Goal: Check status: Check status

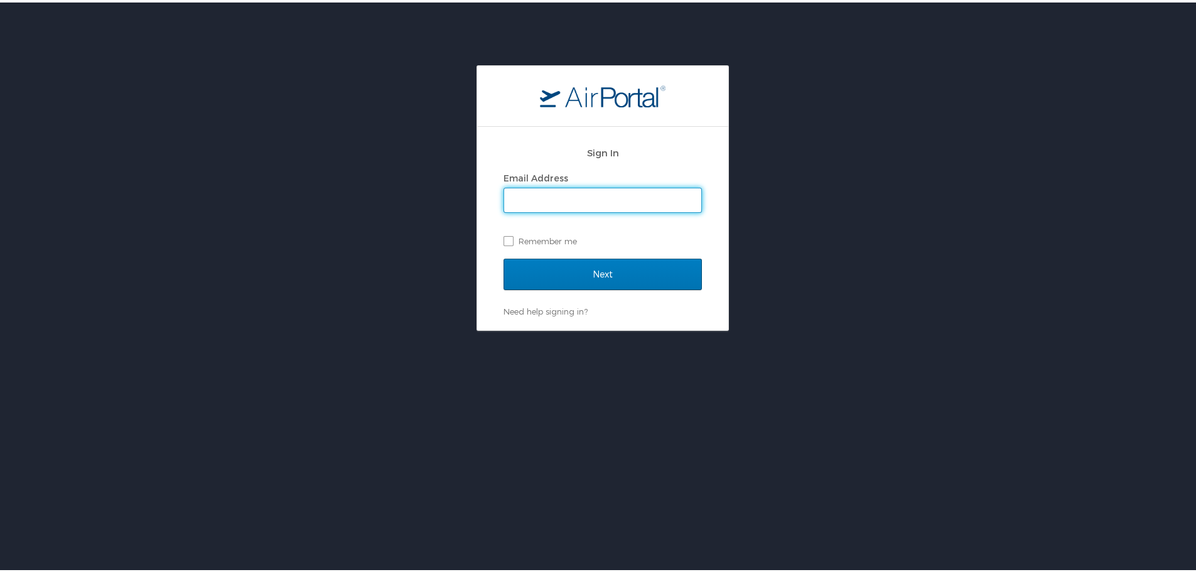
type input "albright@calpoly.edu"
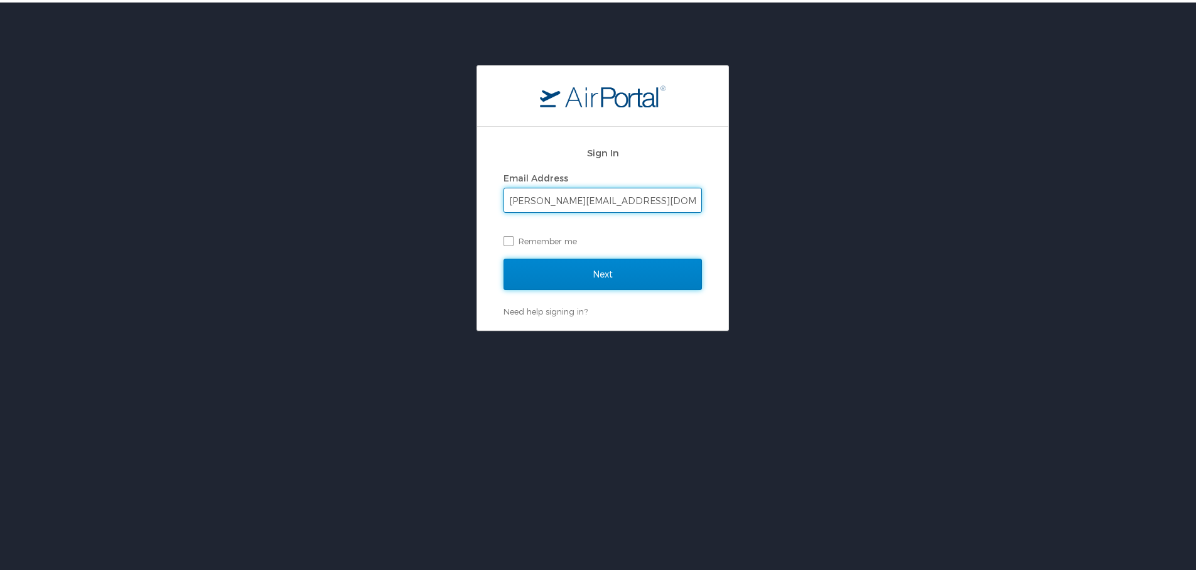
click at [603, 268] on input "Next" at bounding box center [603, 271] width 198 height 31
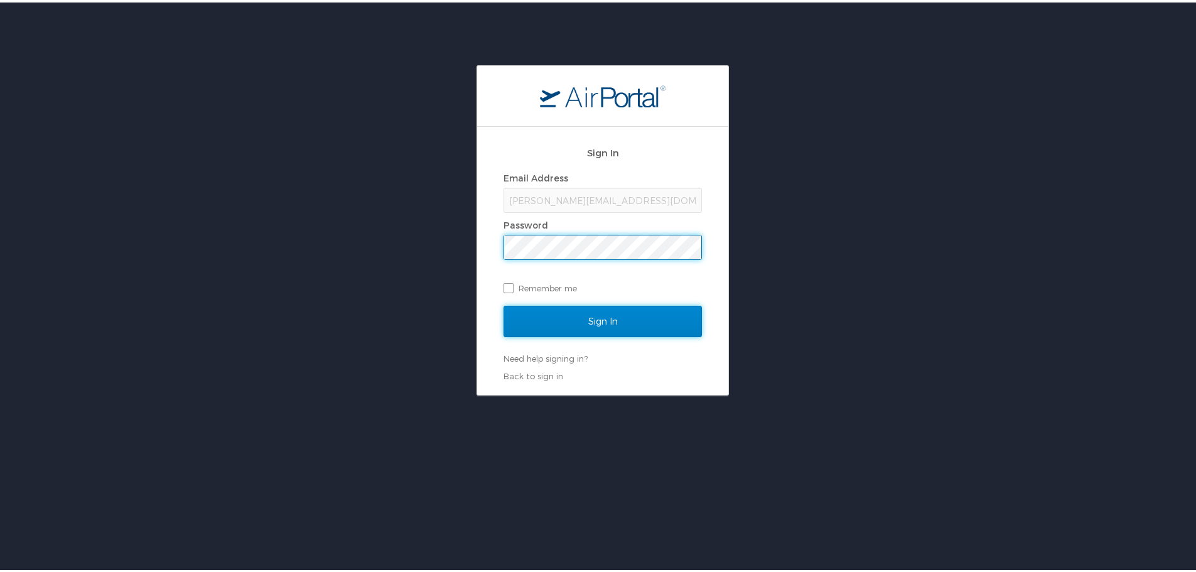
click at [575, 320] on input "Sign In" at bounding box center [603, 318] width 198 height 31
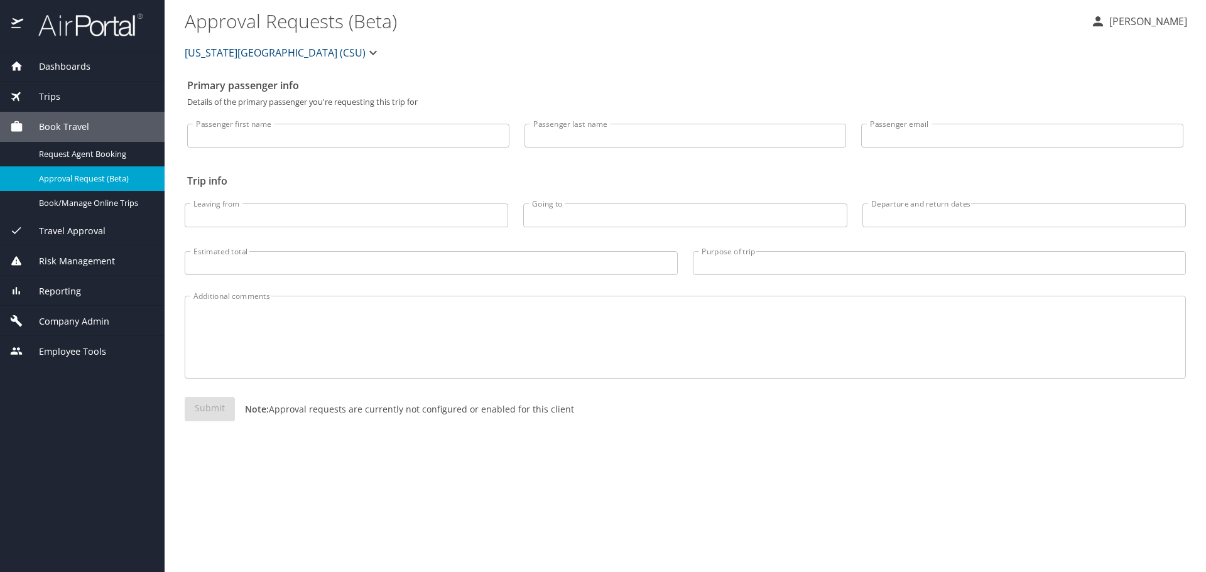
click at [48, 90] on span "Trips" at bounding box center [41, 97] width 37 height 14
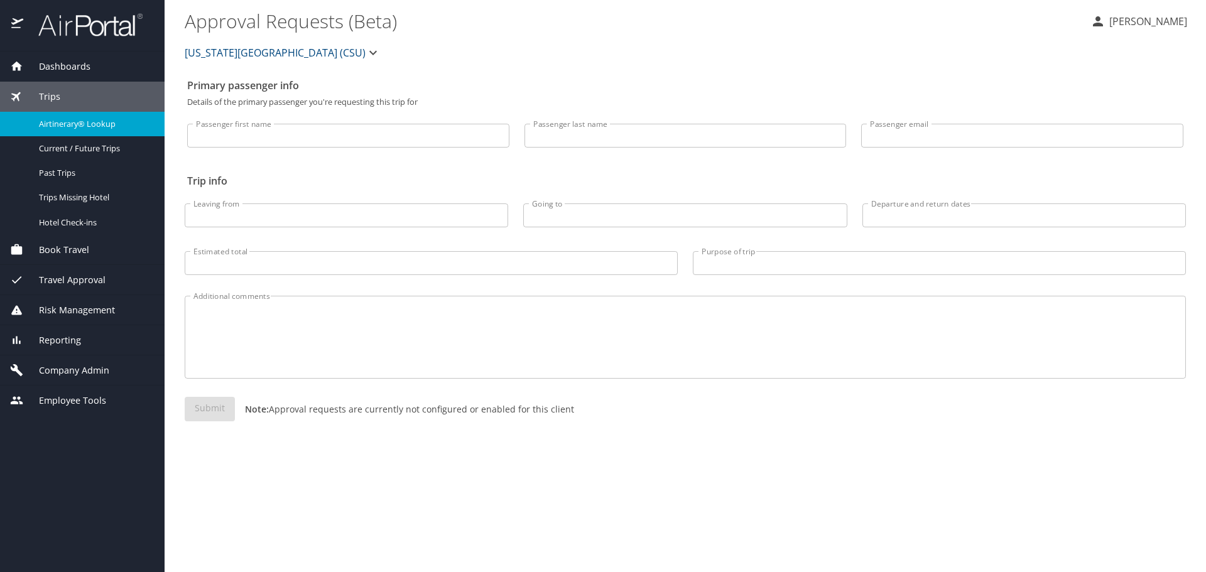
click at [70, 122] on span "Airtinerary® Lookup" at bounding box center [94, 124] width 111 height 12
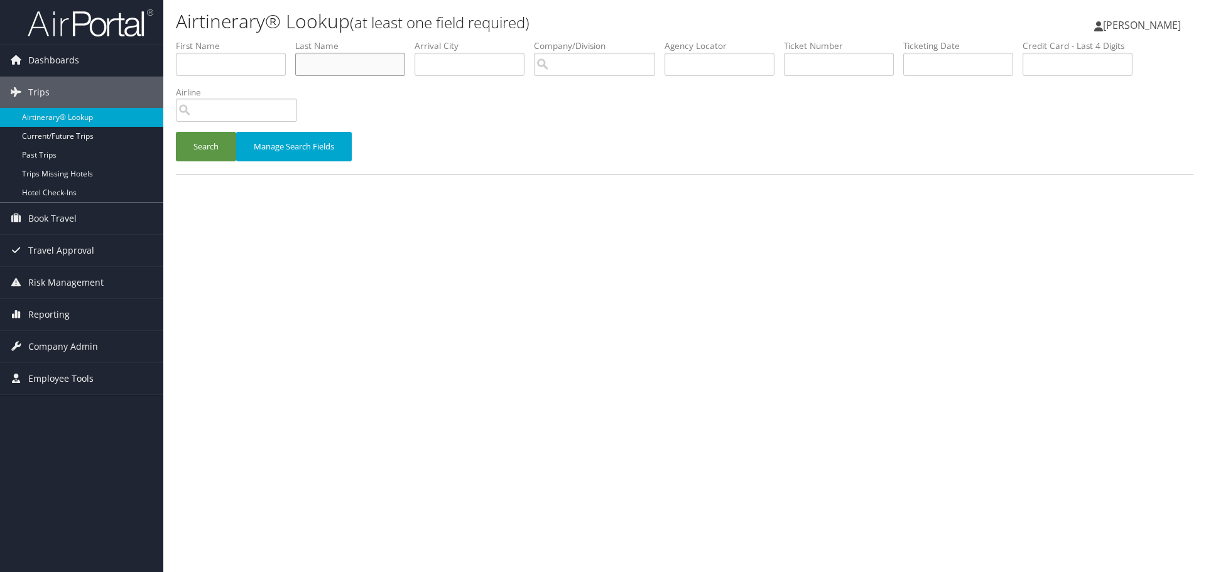
click at [347, 67] on input "text" at bounding box center [350, 64] width 110 height 23
click at [197, 146] on button "Search" at bounding box center [206, 147] width 60 height 30
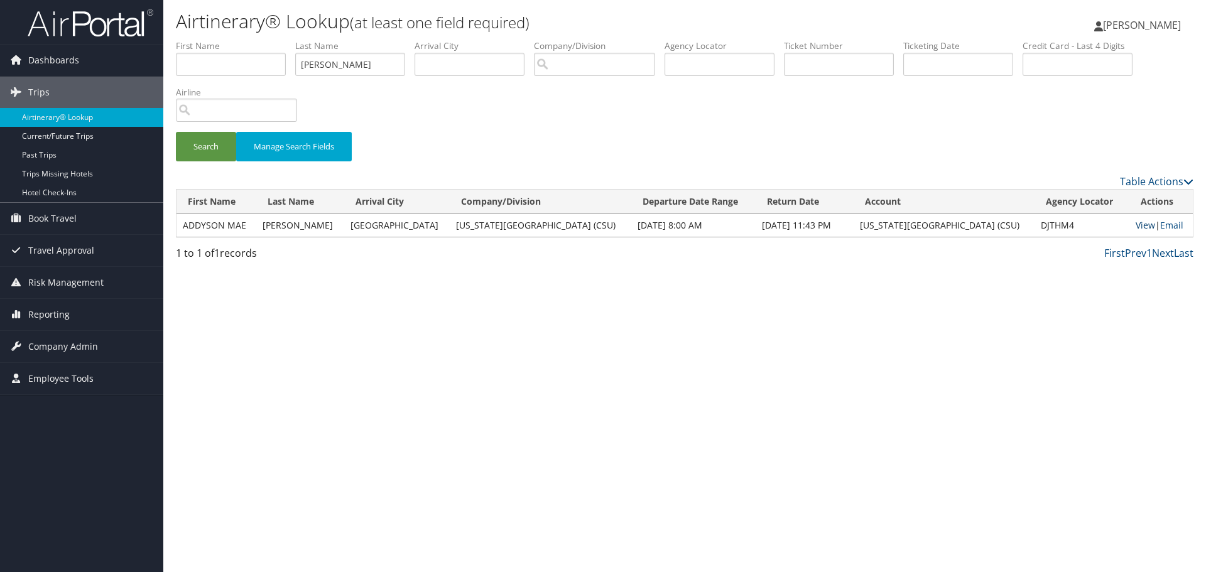
click at [1137, 222] on link "View" at bounding box center [1144, 225] width 19 height 12
drag, startPoint x: 372, startPoint y: 69, endPoint x: 232, endPoint y: 87, distance: 141.2
click at [232, 40] on ul "First Name Last Name demasters Departure City Arrival City Company/Division Air…" at bounding box center [684, 40] width 1017 height 0
click at [206, 146] on button "Search" at bounding box center [206, 147] width 60 height 30
click at [1135, 222] on link "View" at bounding box center [1144, 225] width 19 height 12
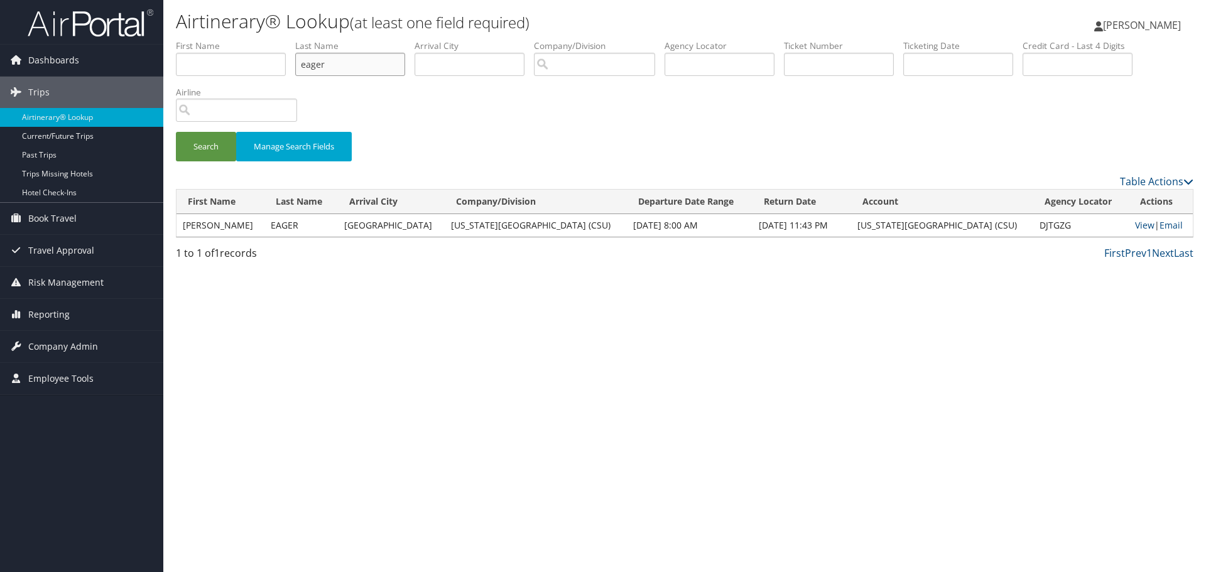
drag, startPoint x: 358, startPoint y: 66, endPoint x: 276, endPoint y: 70, distance: 82.3
click at [276, 40] on ul "First Name Last Name eager Departure City Arrival City Company/Division Airport…" at bounding box center [684, 40] width 1017 height 0
click at [212, 136] on button "Search" at bounding box center [206, 147] width 60 height 30
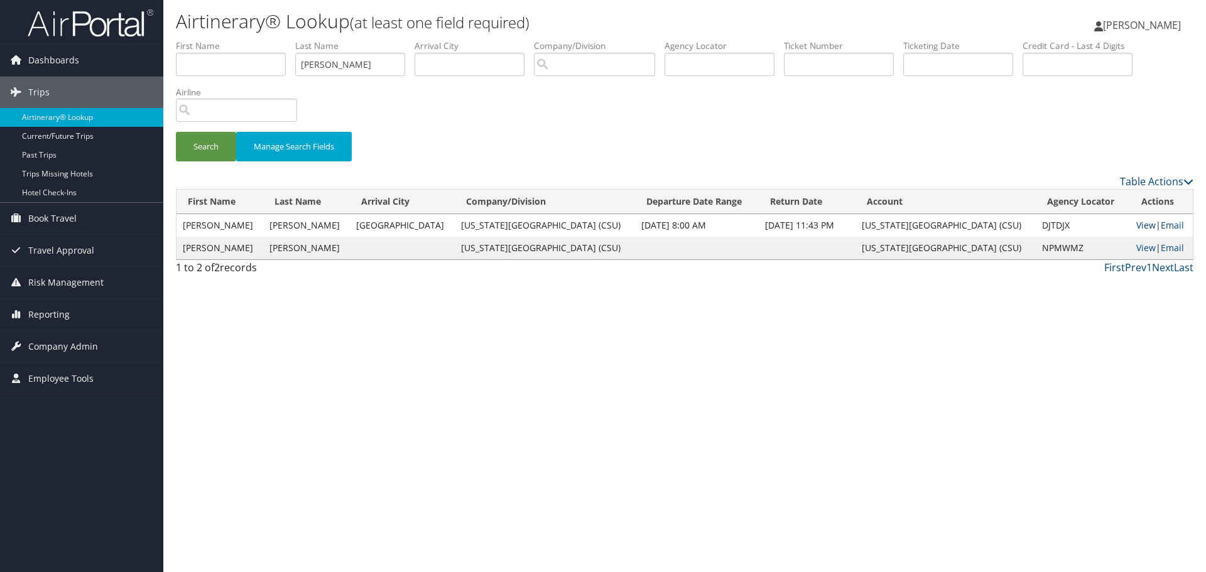
click at [1136, 225] on link "View" at bounding box center [1145, 225] width 19 height 12
drag, startPoint x: 386, startPoint y: 70, endPoint x: 202, endPoint y: 65, distance: 184.7
click at [203, 40] on ul "First Name Last Name koch Departure City Arrival City Company/Division Airport/…" at bounding box center [684, 40] width 1017 height 0
click at [198, 148] on button "Search" at bounding box center [206, 147] width 60 height 30
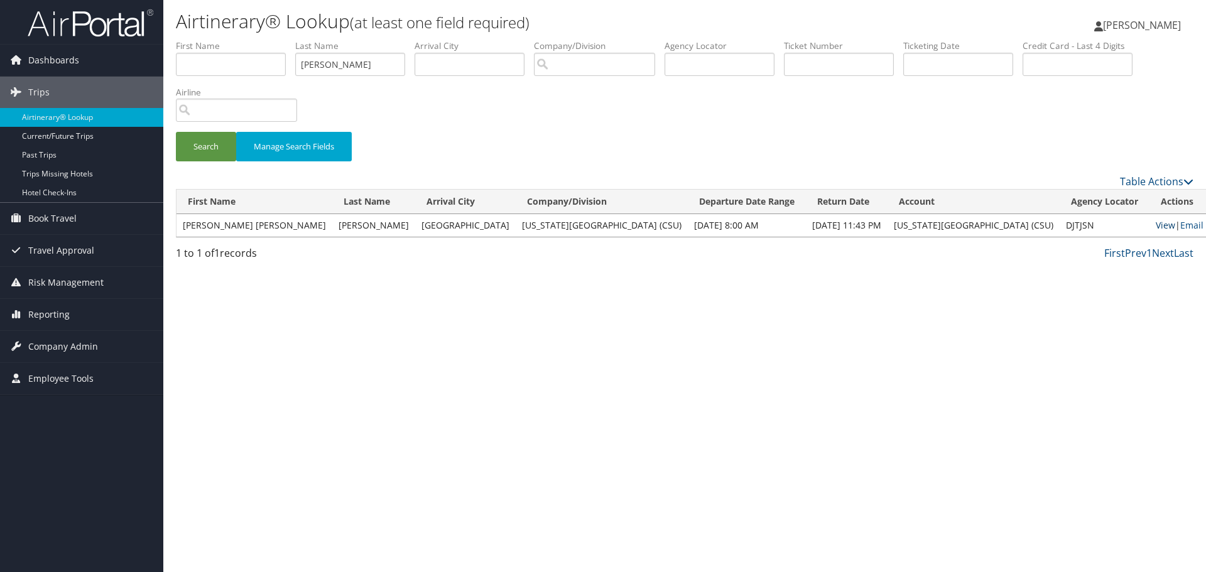
click at [1155, 224] on link "View" at bounding box center [1164, 225] width 19 height 12
drag, startPoint x: 377, startPoint y: 65, endPoint x: 224, endPoint y: 76, distance: 152.9
click at [225, 40] on ul "First Name Last Name liljegren Departure City Arrival City Company/Division Air…" at bounding box center [684, 40] width 1017 height 0
click at [199, 151] on button "Search" at bounding box center [206, 147] width 60 height 30
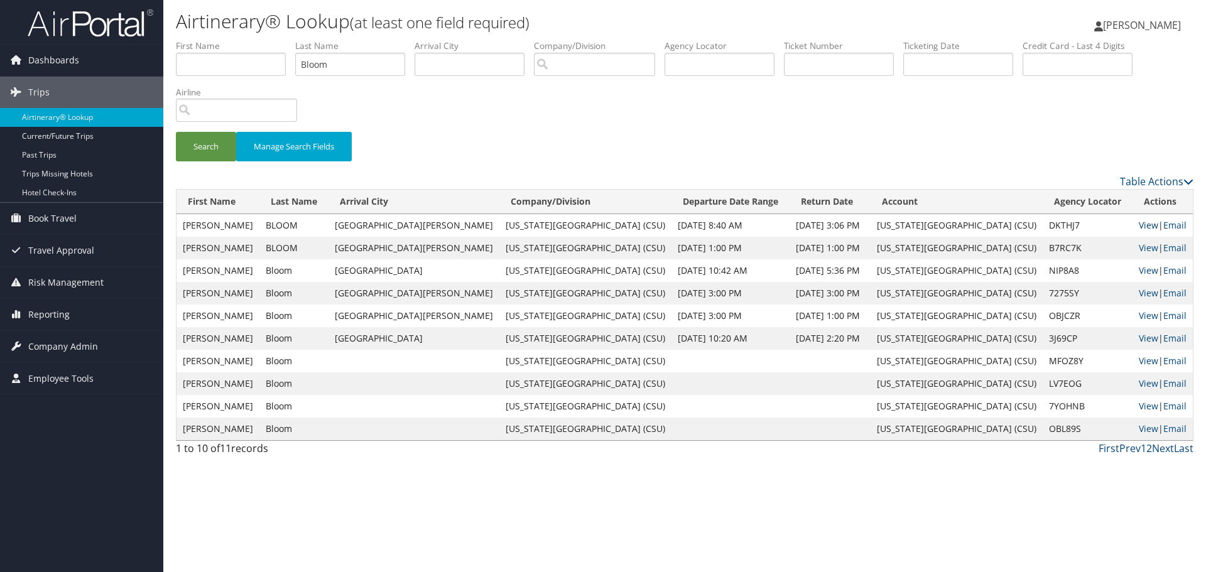
click at [1138, 225] on link "View" at bounding box center [1147, 225] width 19 height 12
drag, startPoint x: 347, startPoint y: 72, endPoint x: 210, endPoint y: 67, distance: 137.0
click at [210, 40] on ul "First Name Last Name Bloom Departure City Arrival City Company/Division Airport…" at bounding box center [684, 40] width 1017 height 0
click at [227, 146] on button "Search" at bounding box center [206, 147] width 60 height 30
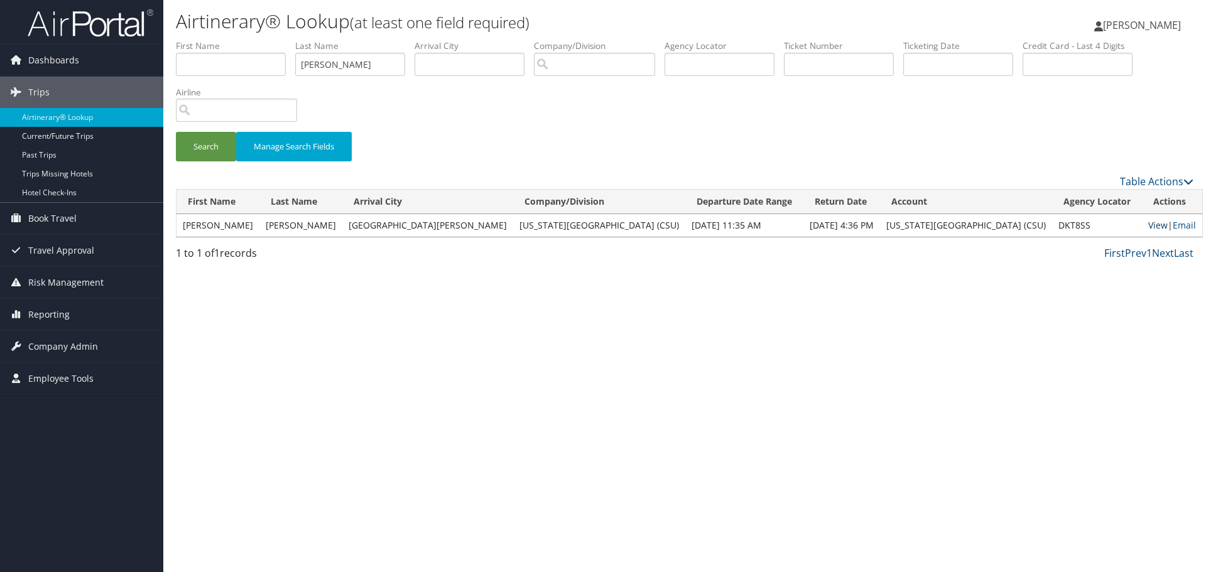
click at [1148, 224] on link "View" at bounding box center [1157, 225] width 19 height 12
drag, startPoint x: 230, startPoint y: 66, endPoint x: 220, endPoint y: 66, distance: 9.4
click at [220, 40] on ul "First Name Last Name Finke Departure City Arrival City Company/Division Airport…" at bounding box center [684, 40] width 1017 height 0
click at [204, 146] on button "Search" at bounding box center [206, 147] width 60 height 30
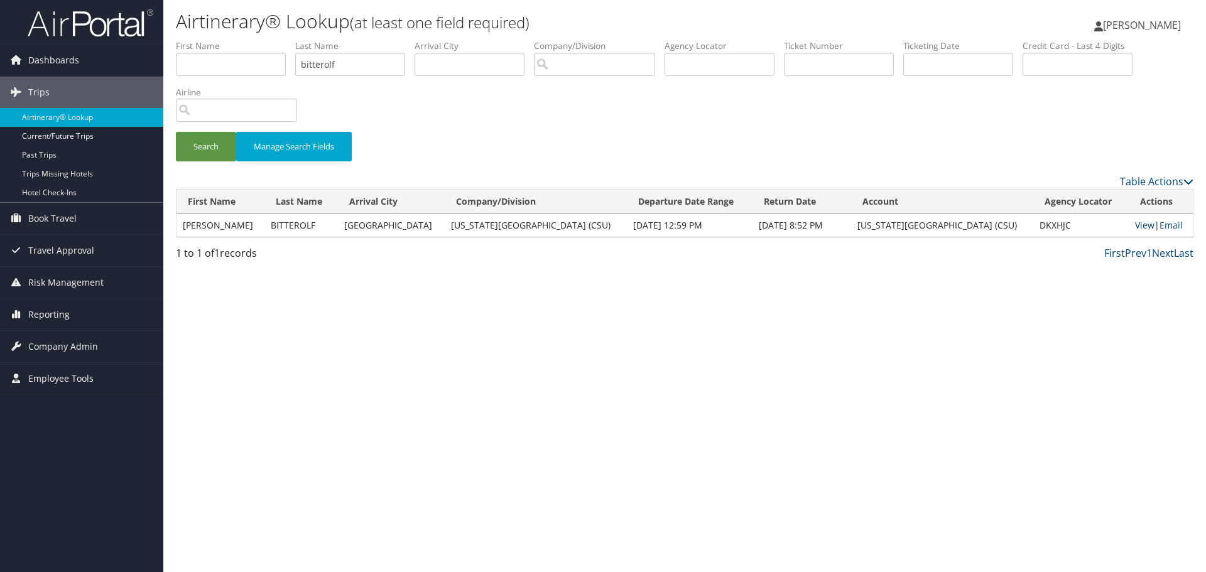
click at [1140, 226] on link "View" at bounding box center [1144, 225] width 19 height 12
drag, startPoint x: 327, startPoint y: 62, endPoint x: 203, endPoint y: 68, distance: 123.9
click at [203, 40] on ul "First Name Last Name bitterolf Departure City Arrival City Company/Division Air…" at bounding box center [684, 40] width 1017 height 0
click at [198, 148] on button "Search" at bounding box center [206, 147] width 60 height 30
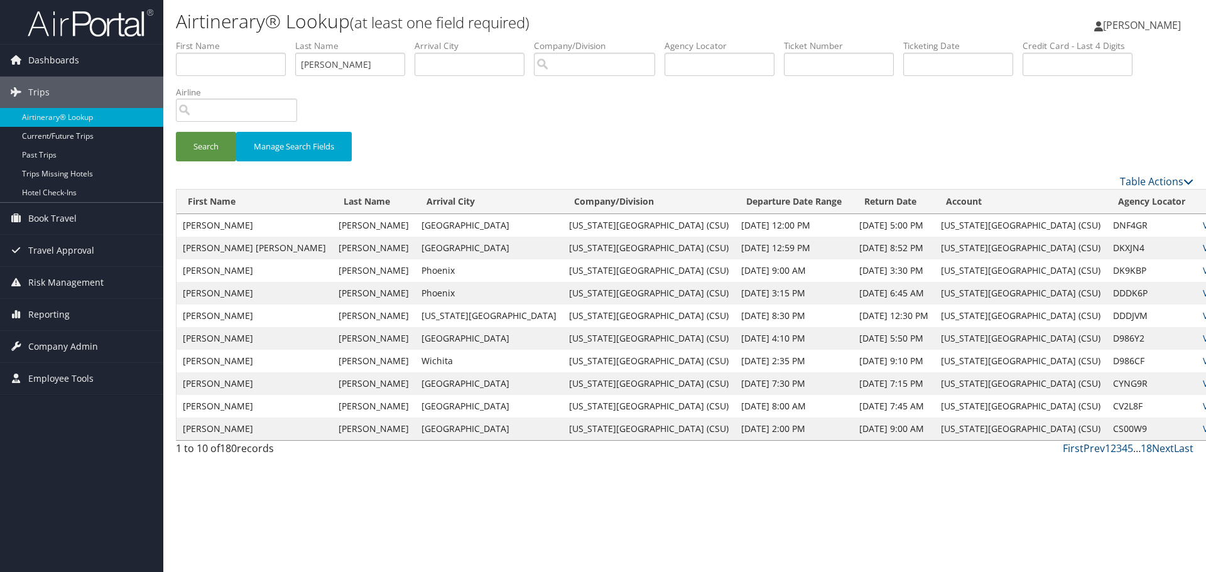
click at [1202, 247] on link "View" at bounding box center [1211, 248] width 19 height 12
drag, startPoint x: 372, startPoint y: 68, endPoint x: 158, endPoint y: 71, distance: 214.8
click at [158, 71] on div "Dashboards AirPortal 360™ (Manager) My Travel Dashboard Trips Airtinerary® Look…" at bounding box center [603, 286] width 1206 height 572
click at [208, 153] on button "Search" at bounding box center [206, 147] width 60 height 30
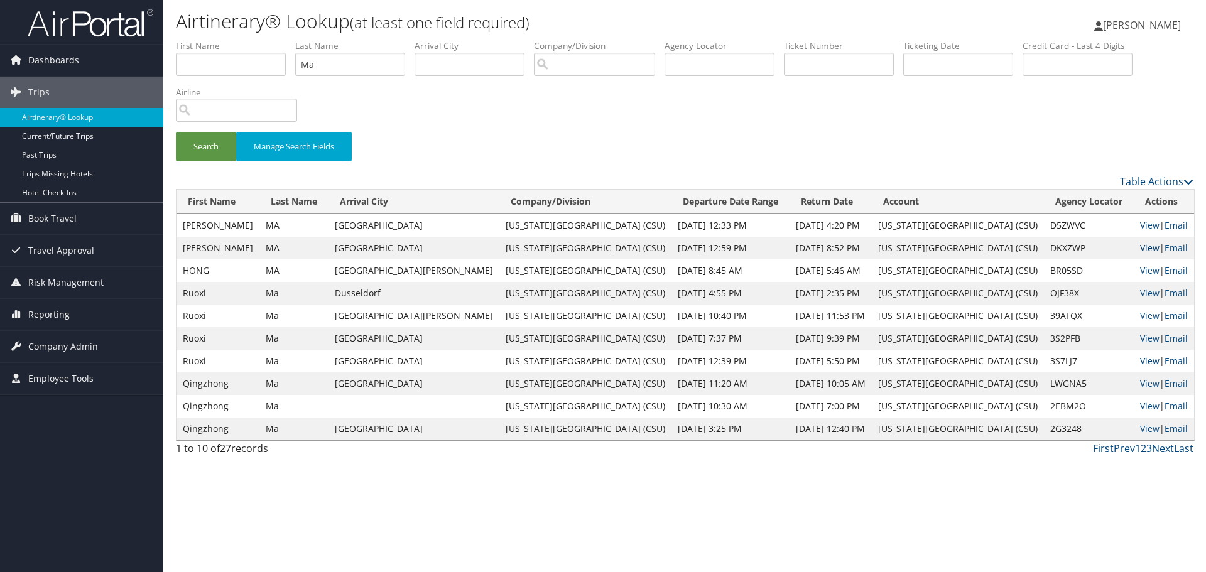
click at [1141, 250] on link "View" at bounding box center [1149, 248] width 19 height 12
drag, startPoint x: 338, startPoint y: 63, endPoint x: 258, endPoint y: 75, distance: 80.7
click at [258, 40] on ul "First Name Last Name Ma Departure City Arrival City Company/Division Airport/Ci…" at bounding box center [684, 40] width 1017 height 0
click at [197, 154] on button "Search" at bounding box center [206, 147] width 60 height 30
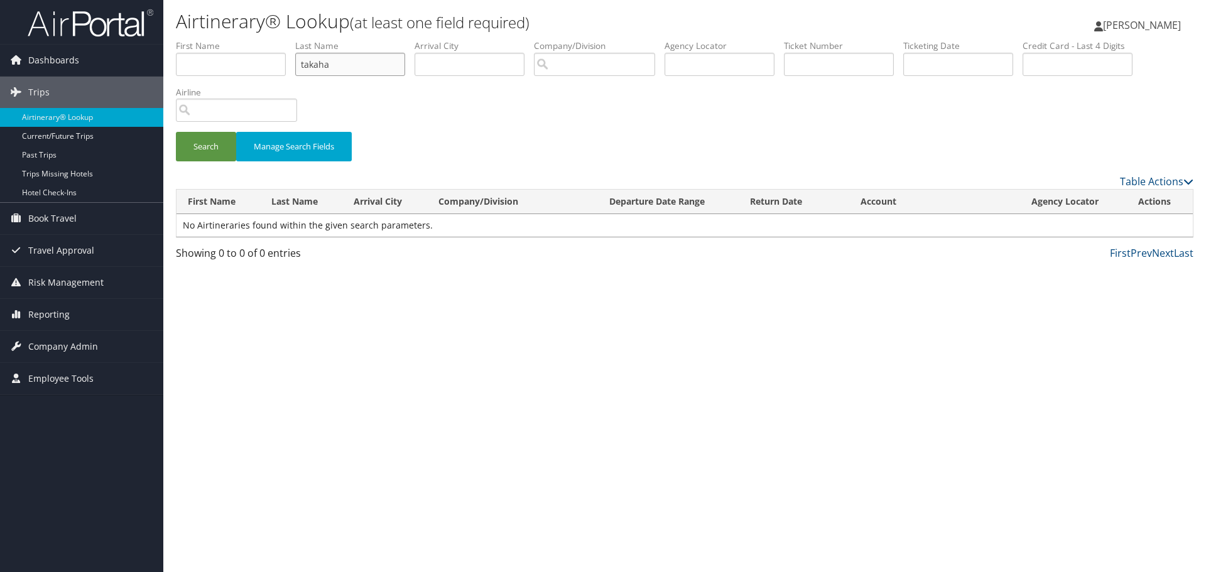
click at [357, 63] on input "takaha" at bounding box center [350, 64] width 110 height 23
click at [205, 149] on button "Search" at bounding box center [206, 147] width 60 height 30
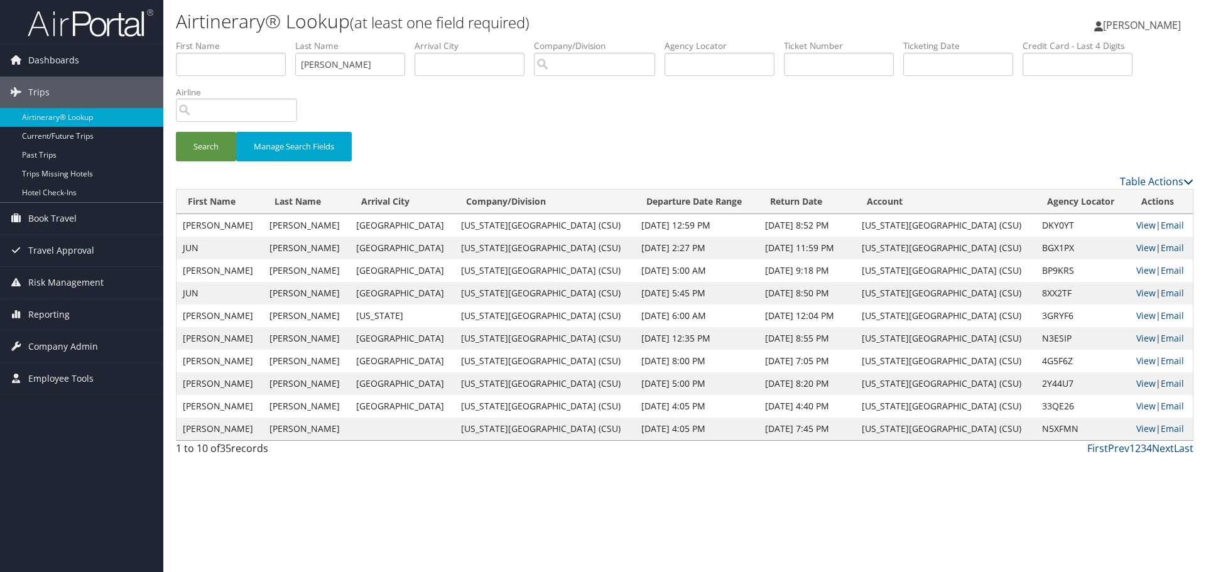
click at [1140, 223] on link "View" at bounding box center [1145, 225] width 19 height 12
drag, startPoint x: 357, startPoint y: 63, endPoint x: 257, endPoint y: 59, distance: 99.3
click at [259, 40] on ul "First Name Last Name takahashi Departure City Arrival City Company/Division Air…" at bounding box center [684, 40] width 1017 height 0
click at [206, 147] on button "Search" at bounding box center [206, 147] width 60 height 30
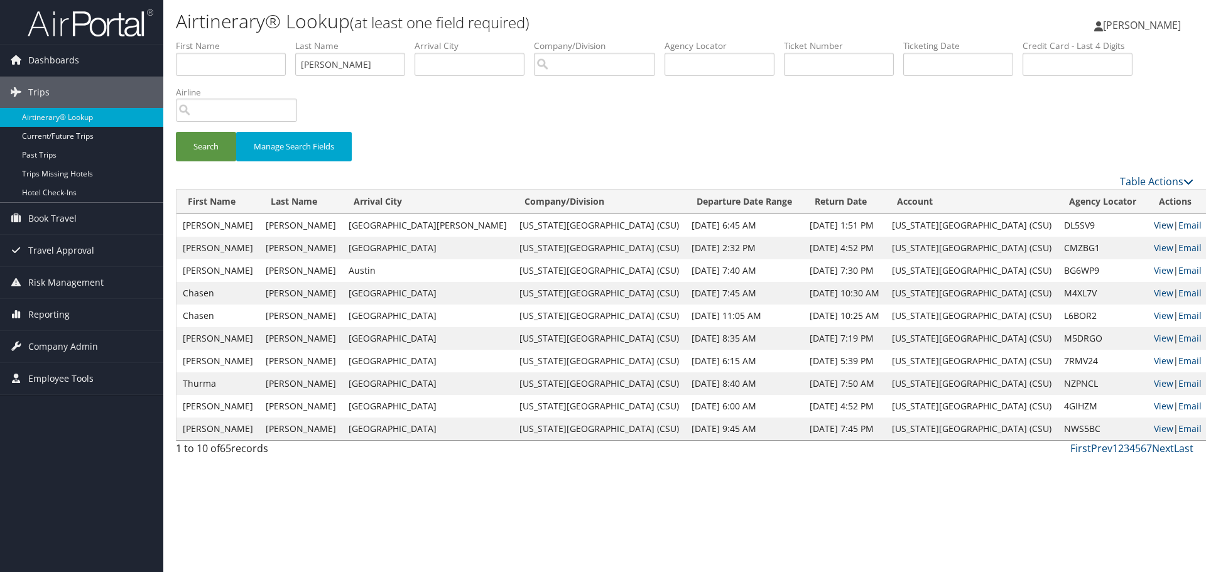
click at [1153, 222] on link "View" at bounding box center [1162, 225] width 19 height 12
drag, startPoint x: 351, startPoint y: 63, endPoint x: 261, endPoint y: 61, distance: 90.5
click at [264, 40] on ul "First Name Last Name stewart Departure City Arrival City Company/Division Airpo…" at bounding box center [684, 40] width 1017 height 0
type input "prasojo"
click at [196, 151] on button "Search" at bounding box center [206, 147] width 60 height 30
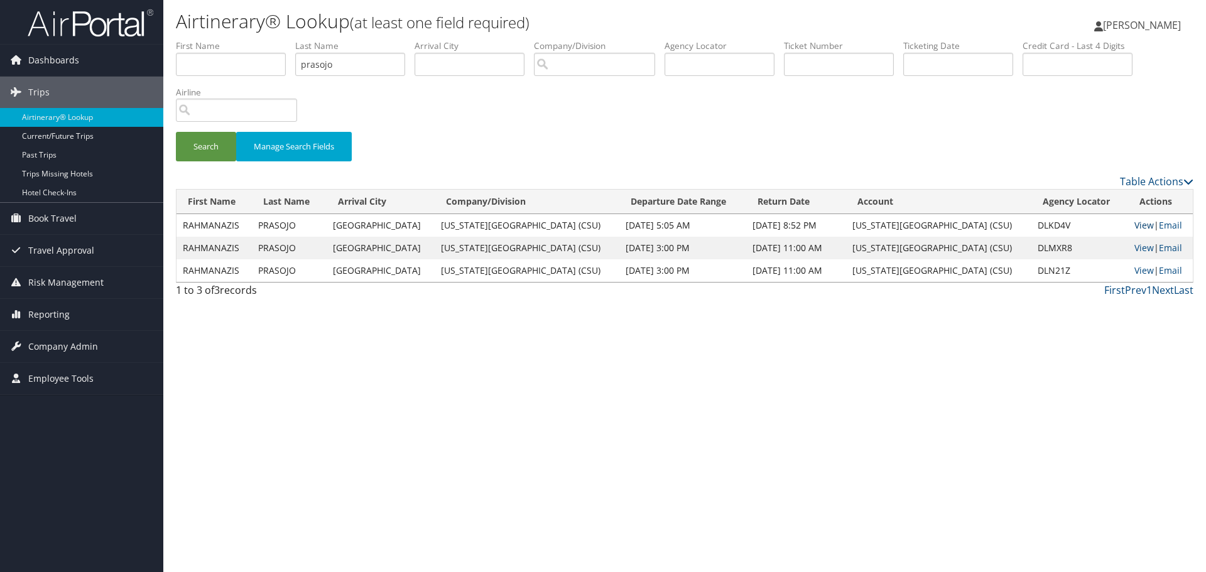
click at [1134, 225] on link "View" at bounding box center [1143, 225] width 19 height 12
